Goal: Find specific page/section: Find specific page/section

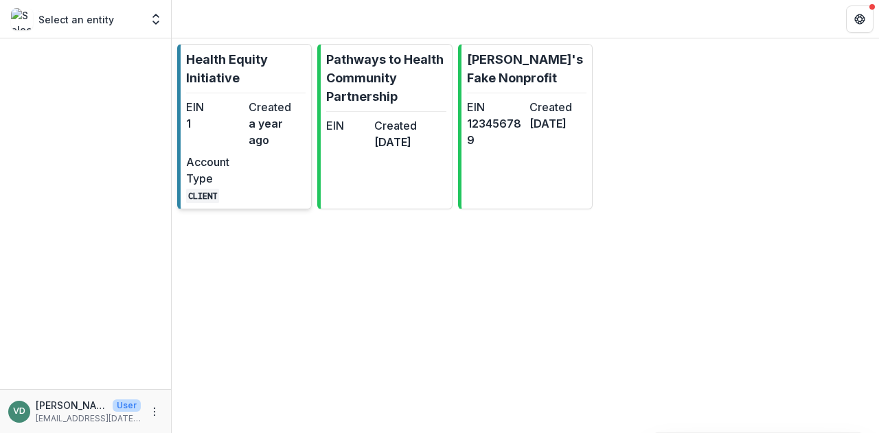
click at [268, 86] on p "Health Equity Initiative" at bounding box center [245, 68] width 119 height 37
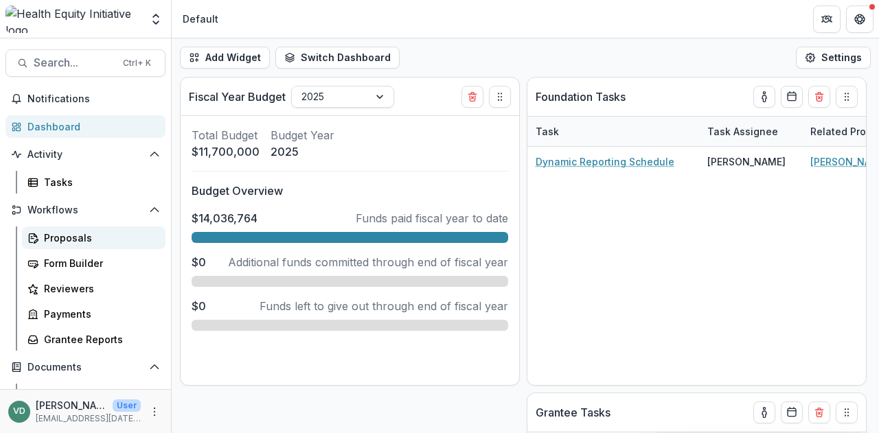
click at [64, 234] on div "Proposals" at bounding box center [99, 238] width 111 height 14
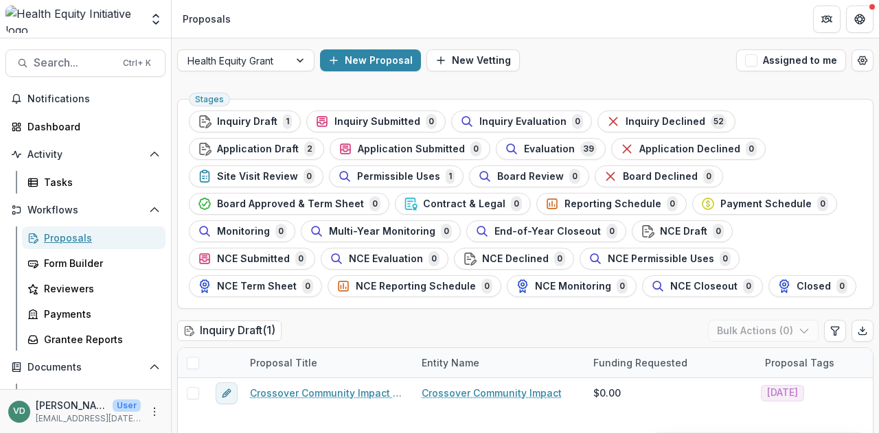
scroll to position [25, 0]
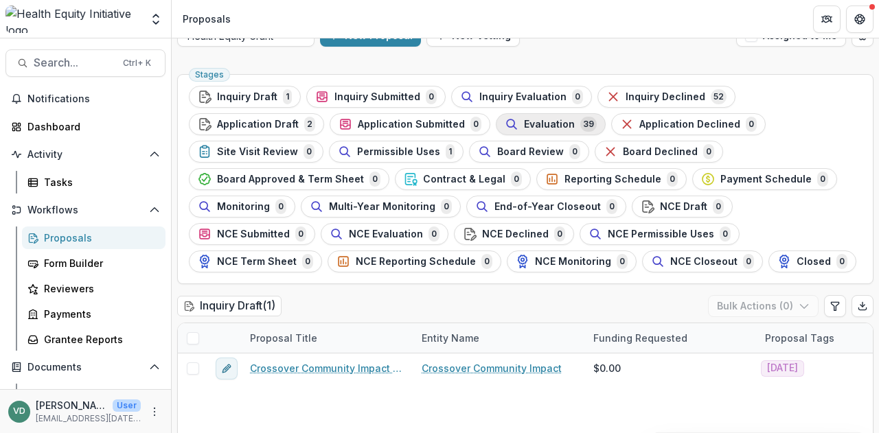
click at [524, 126] on span "Evaluation" at bounding box center [549, 125] width 51 height 12
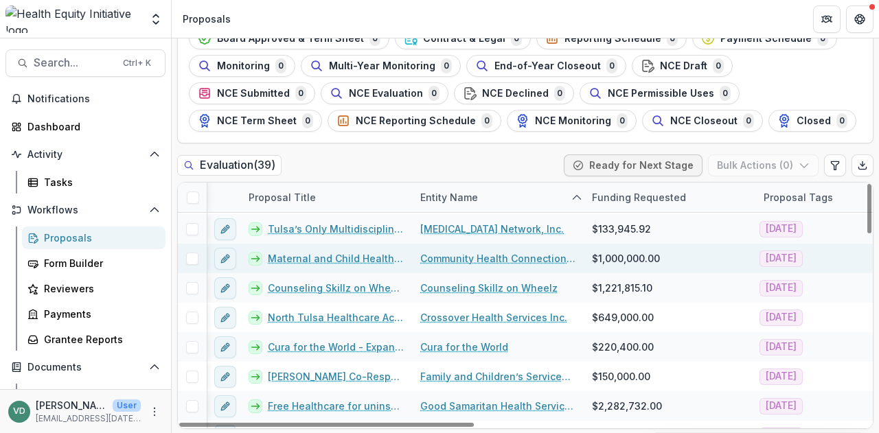
scroll to position [147, 1]
